Goal: Transaction & Acquisition: Purchase product/service

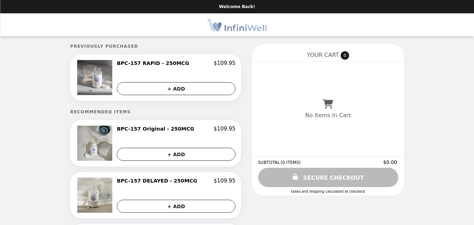
click at [247, 27] on img "Main" at bounding box center [237, 25] width 59 height 14
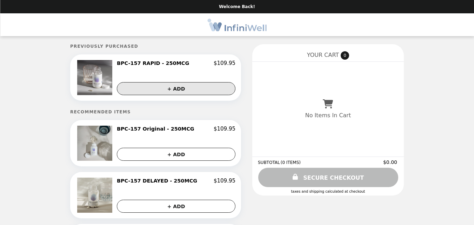
click at [168, 88] on button "+ ADD" at bounding box center [176, 88] width 119 height 13
